Goal: Navigation & Orientation: Find specific page/section

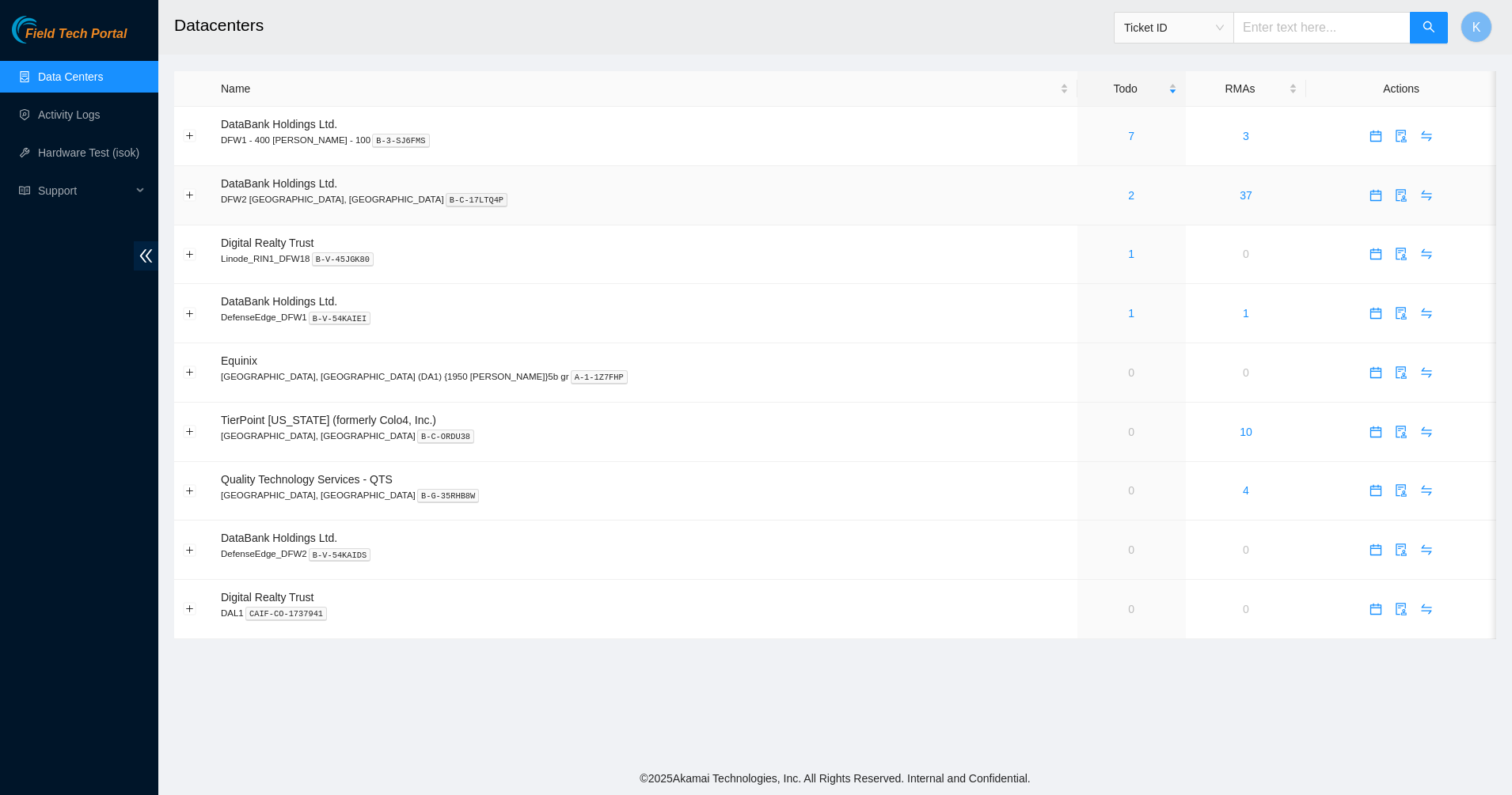
click at [1086, 194] on div "2" at bounding box center [1131, 195] width 91 height 17
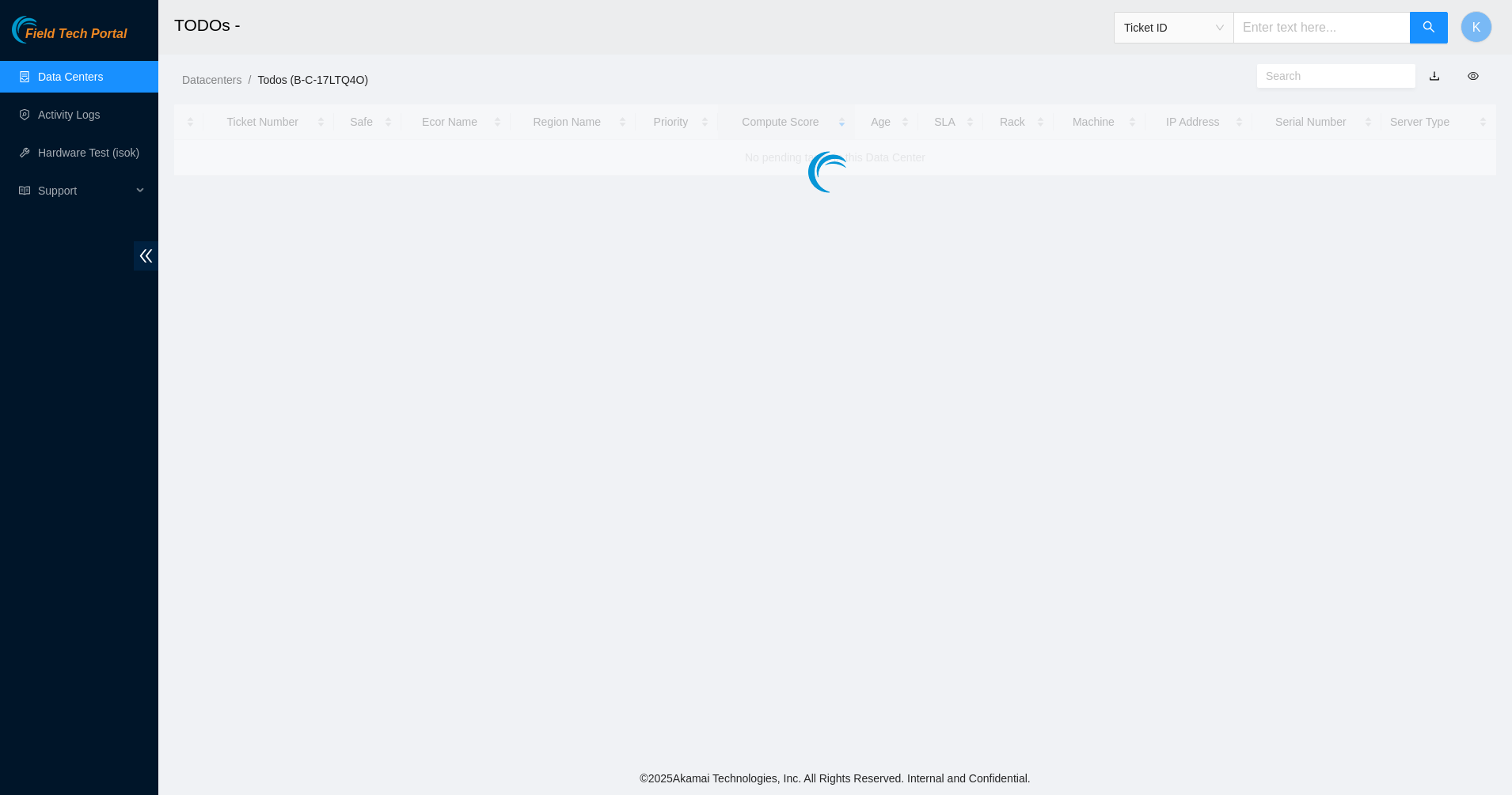
click at [987, 195] on main "TODOs - Ticket ID K Datacenters / Todos (B-C-17LTQ4O) / Ticket Number Safe Ecor…" at bounding box center [835, 381] width 1354 height 762
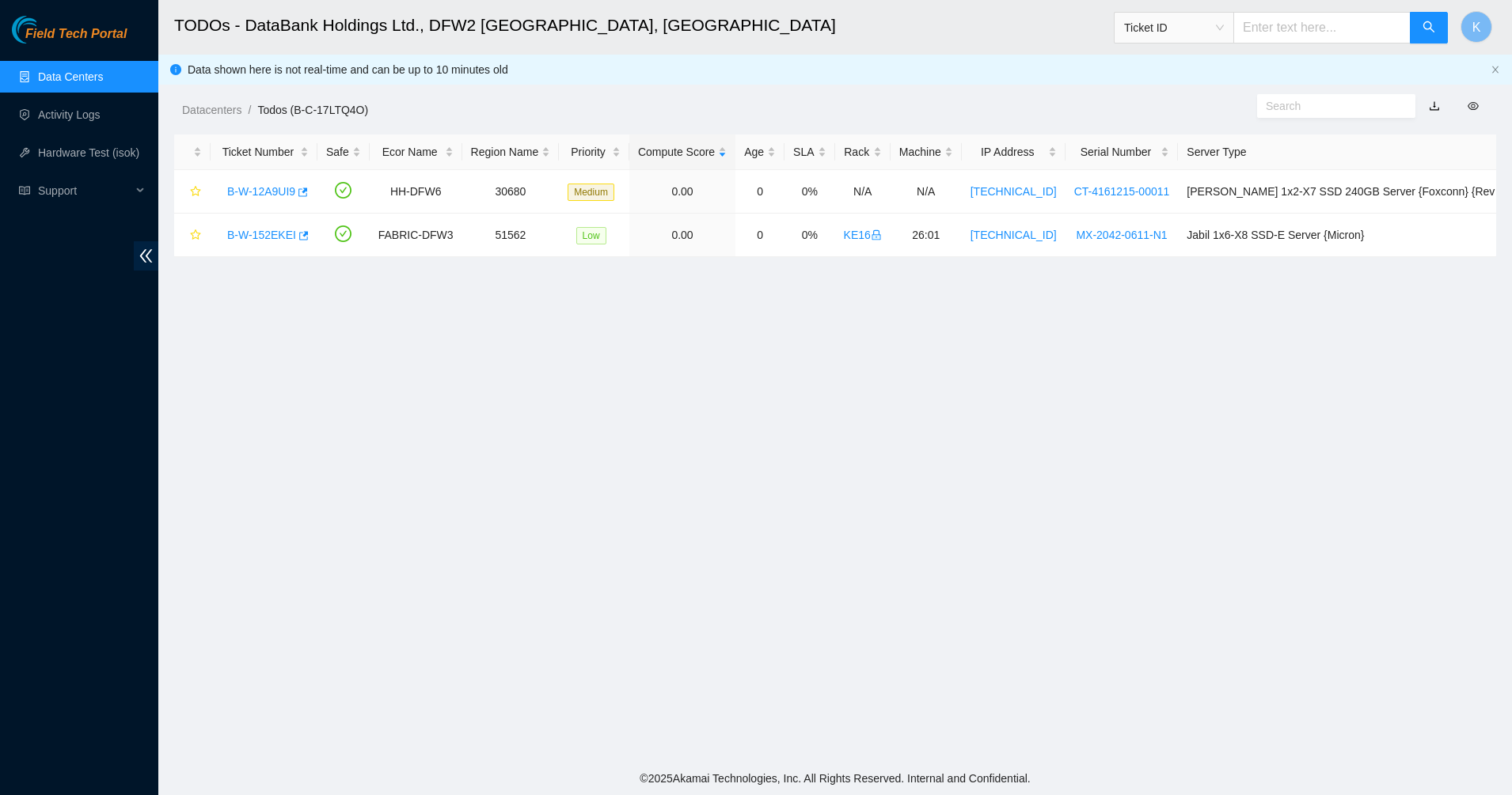
drag, startPoint x: 1064, startPoint y: 348, endPoint x: 524, endPoint y: 376, distance: 540.7
click at [448, 371] on main "TODOs - DataBank Holdings Ltd., DFW2 Richardson, TX Ticket ID K Data shown here…" at bounding box center [835, 381] width 1354 height 762
click at [525, 376] on main "TODOs - DataBank Holdings Ltd., DFW2 Richardson, TX Ticket ID K Data shown here…" at bounding box center [835, 381] width 1354 height 762
click at [676, 368] on main "TODOs - DataBank Holdings Ltd., DFW2 Richardson, TX Ticket ID K Data shown here…" at bounding box center [835, 381] width 1354 height 762
click at [968, 382] on main "TODOs - DataBank Holdings Ltd., DFW2 Richardson, TX Ticket ID K Data shown here…" at bounding box center [835, 381] width 1354 height 762
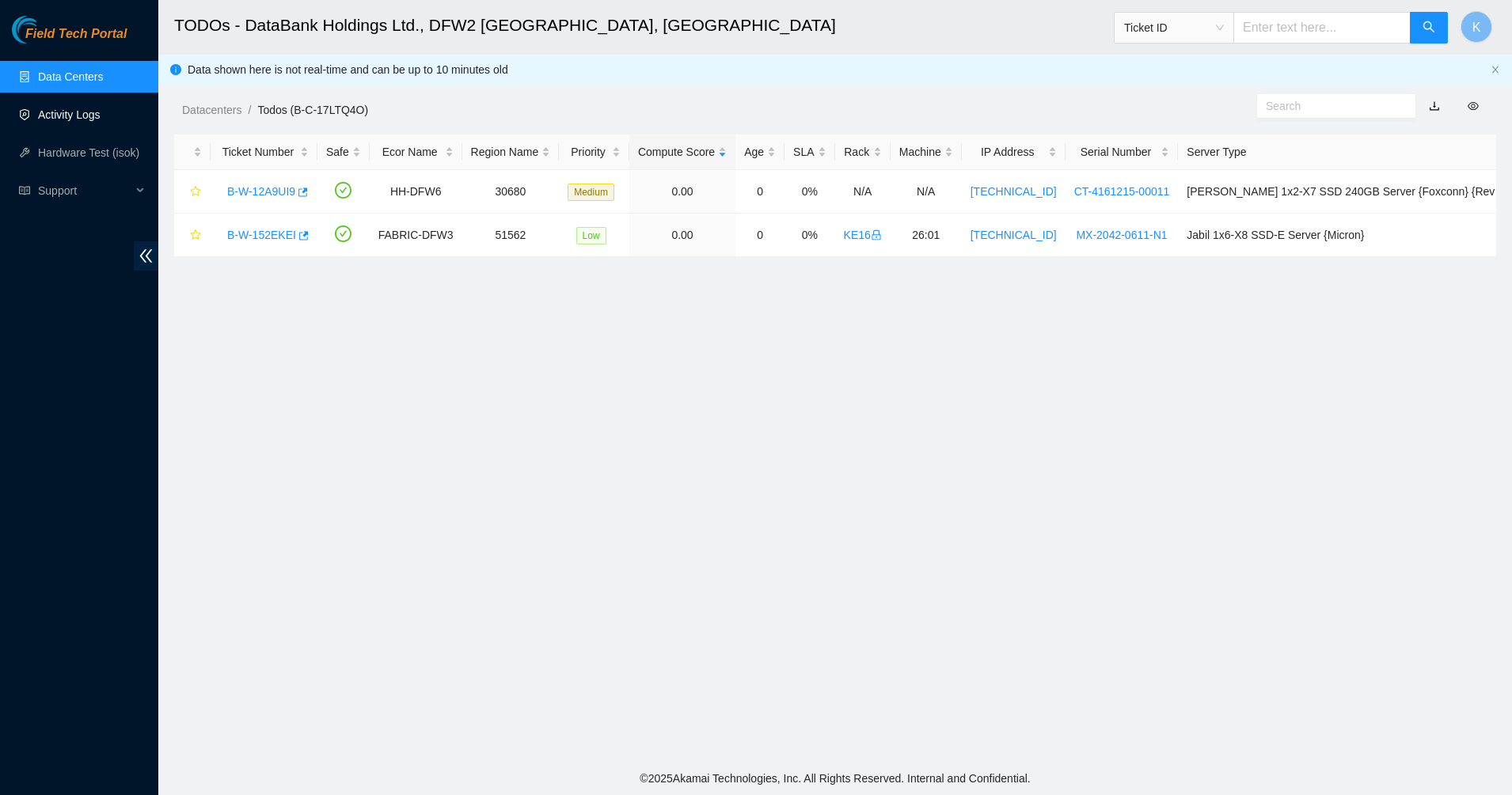
click at [55, 121] on link "Activity Logs" at bounding box center [69, 114] width 62 height 12
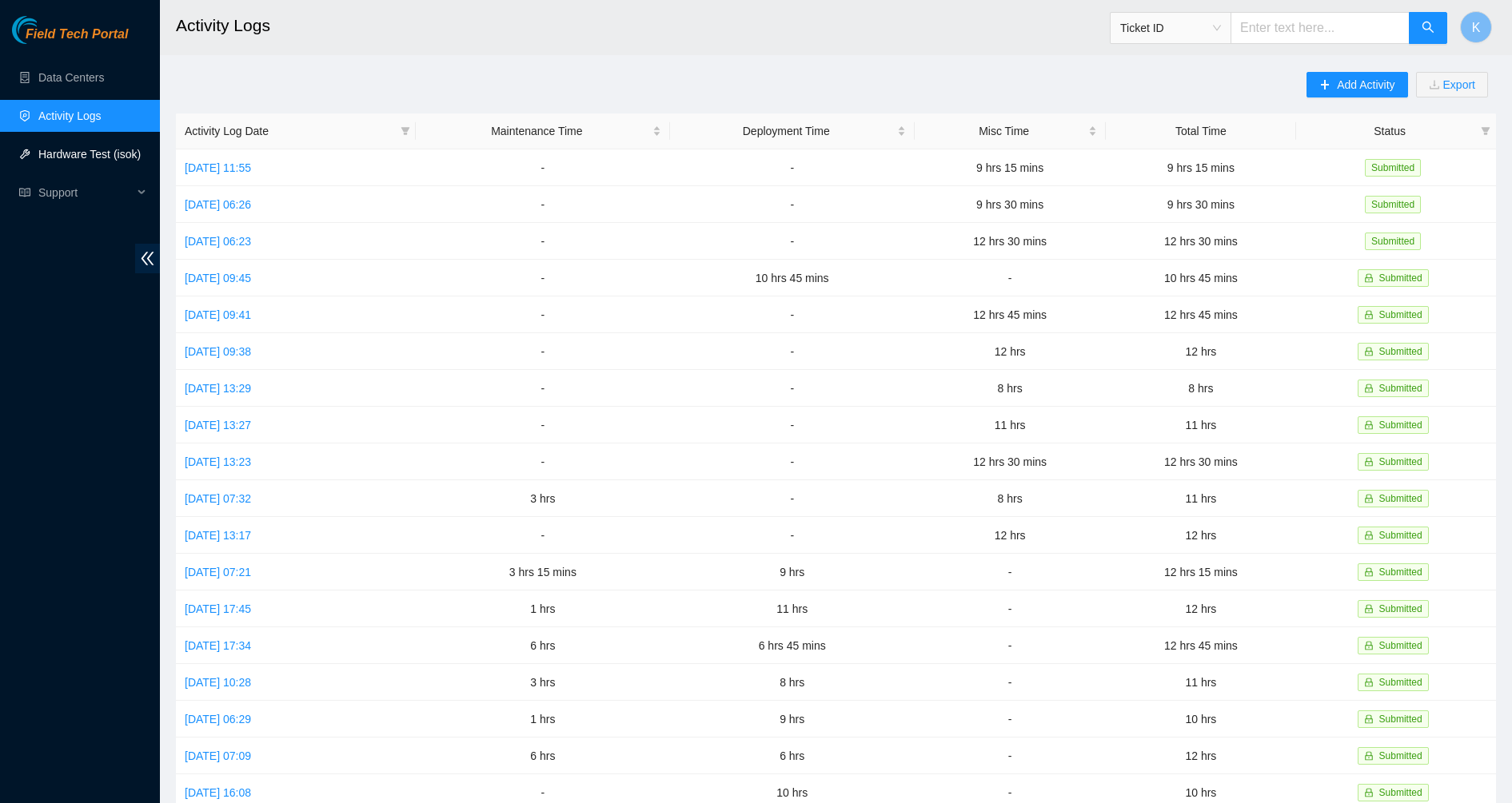
click at [59, 161] on link "Hardware Test (isok)" at bounding box center [89, 153] width 102 height 12
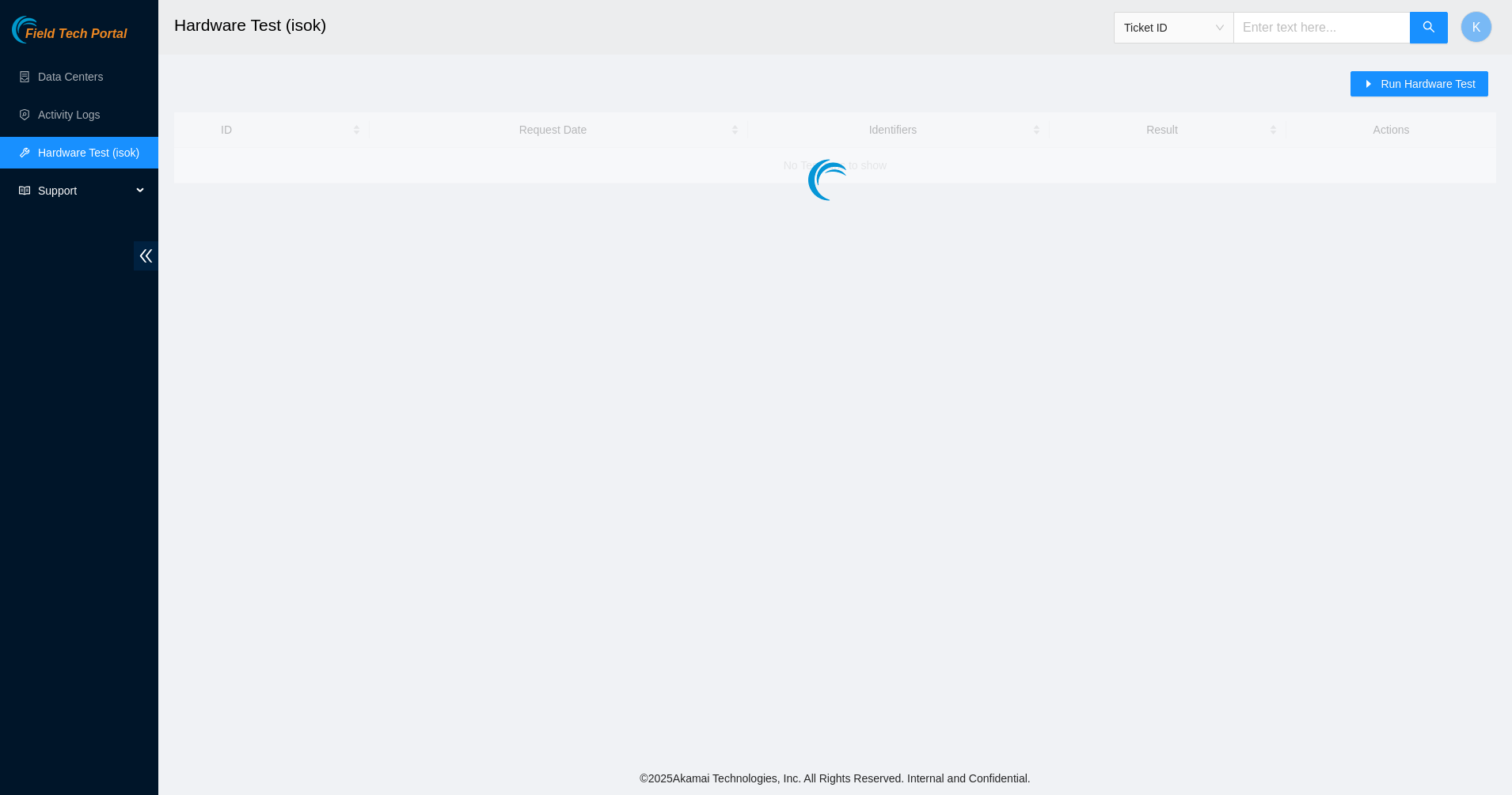
click at [48, 191] on span "Support" at bounding box center [85, 190] width 94 height 32
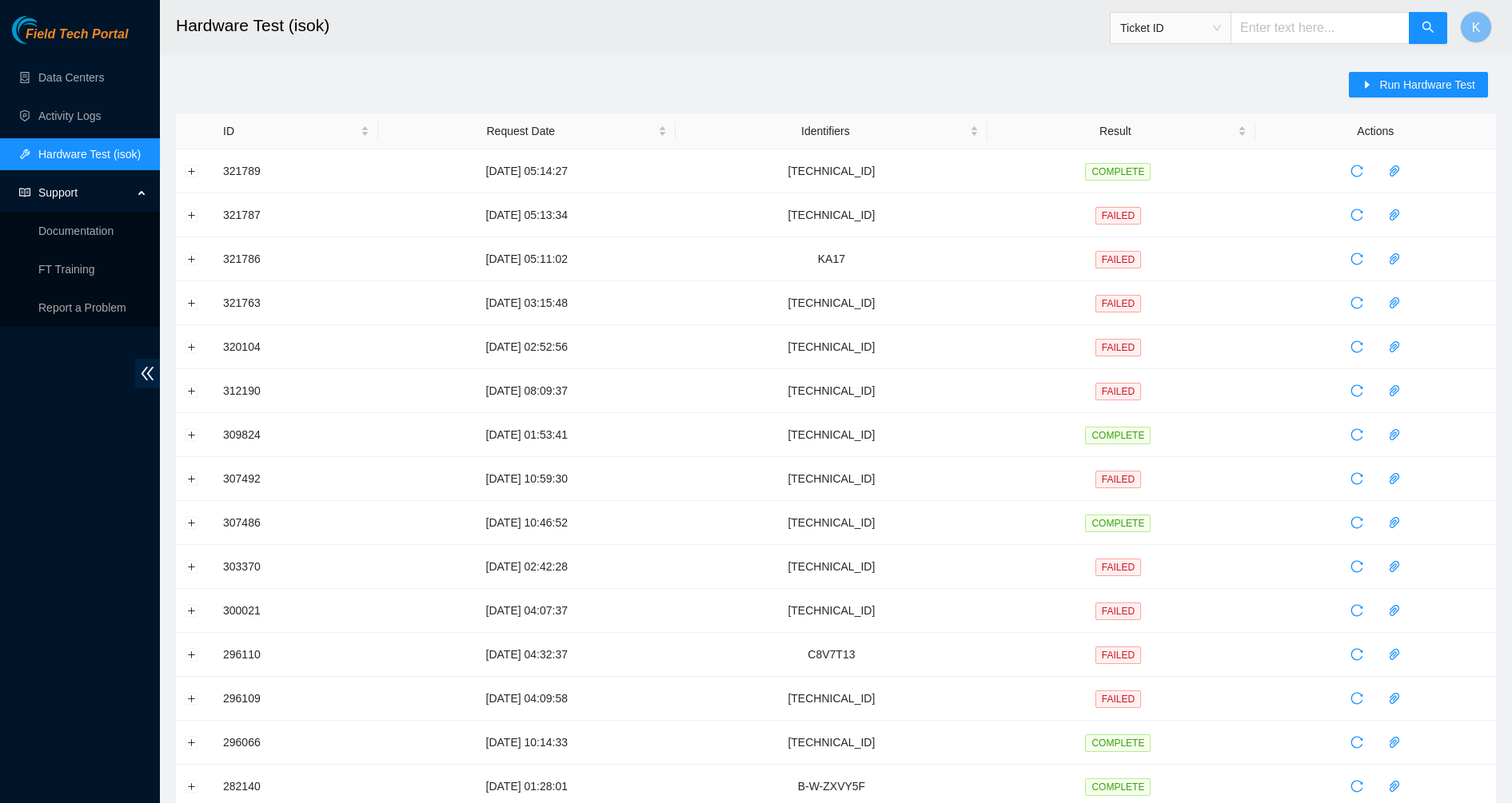
click at [61, 46] on link "Field Tech Portal" at bounding box center [70, 39] width 116 height 21
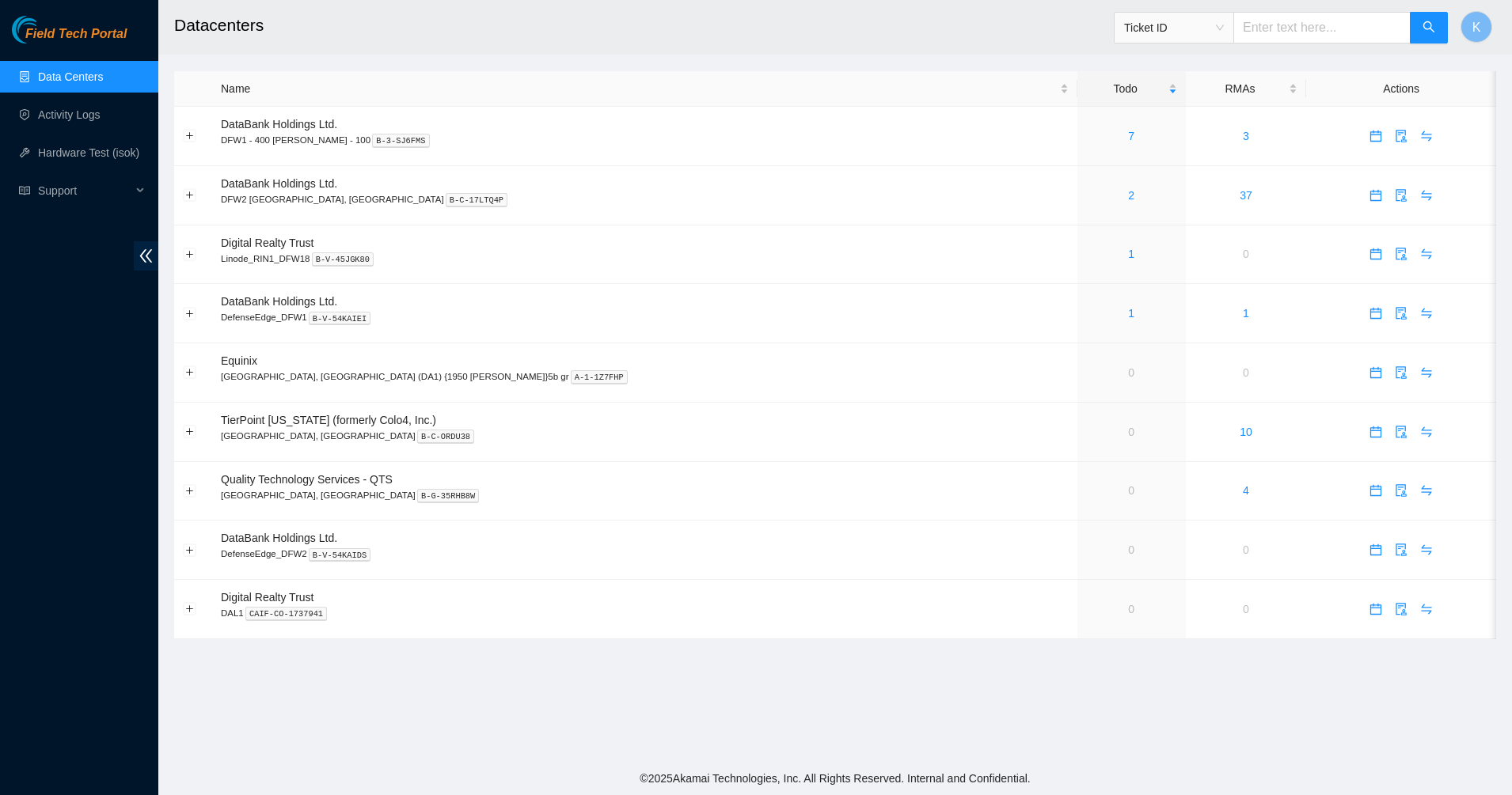
click at [62, 74] on link "Data Centers" at bounding box center [70, 76] width 65 height 12
